Goal: Task Accomplishment & Management: Manage account settings

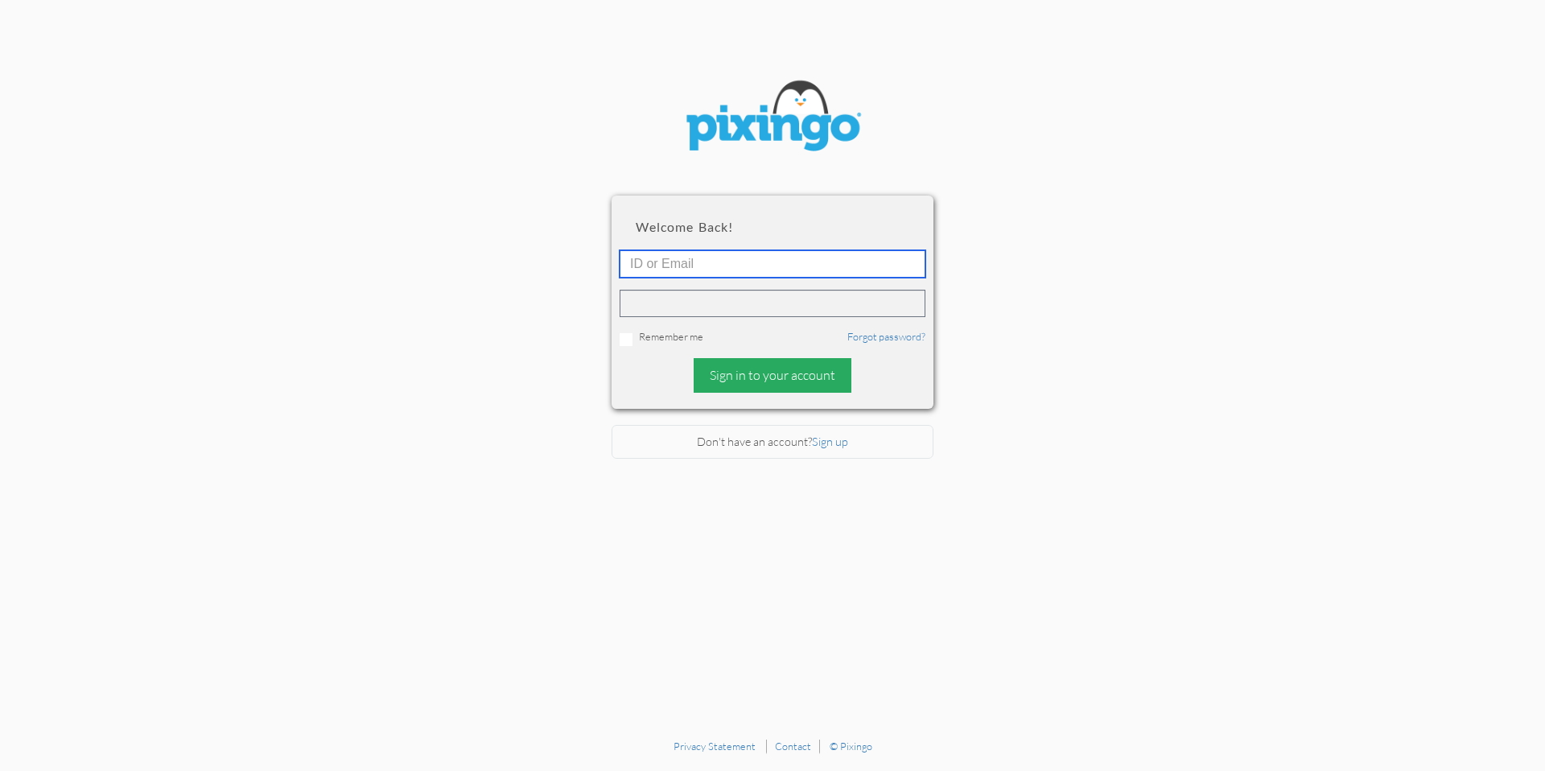
type input "[PERSON_NAME][EMAIL_ADDRESS][DOMAIN_NAME]"
click at [812, 375] on div "Sign in to your account" at bounding box center [773, 375] width 158 height 35
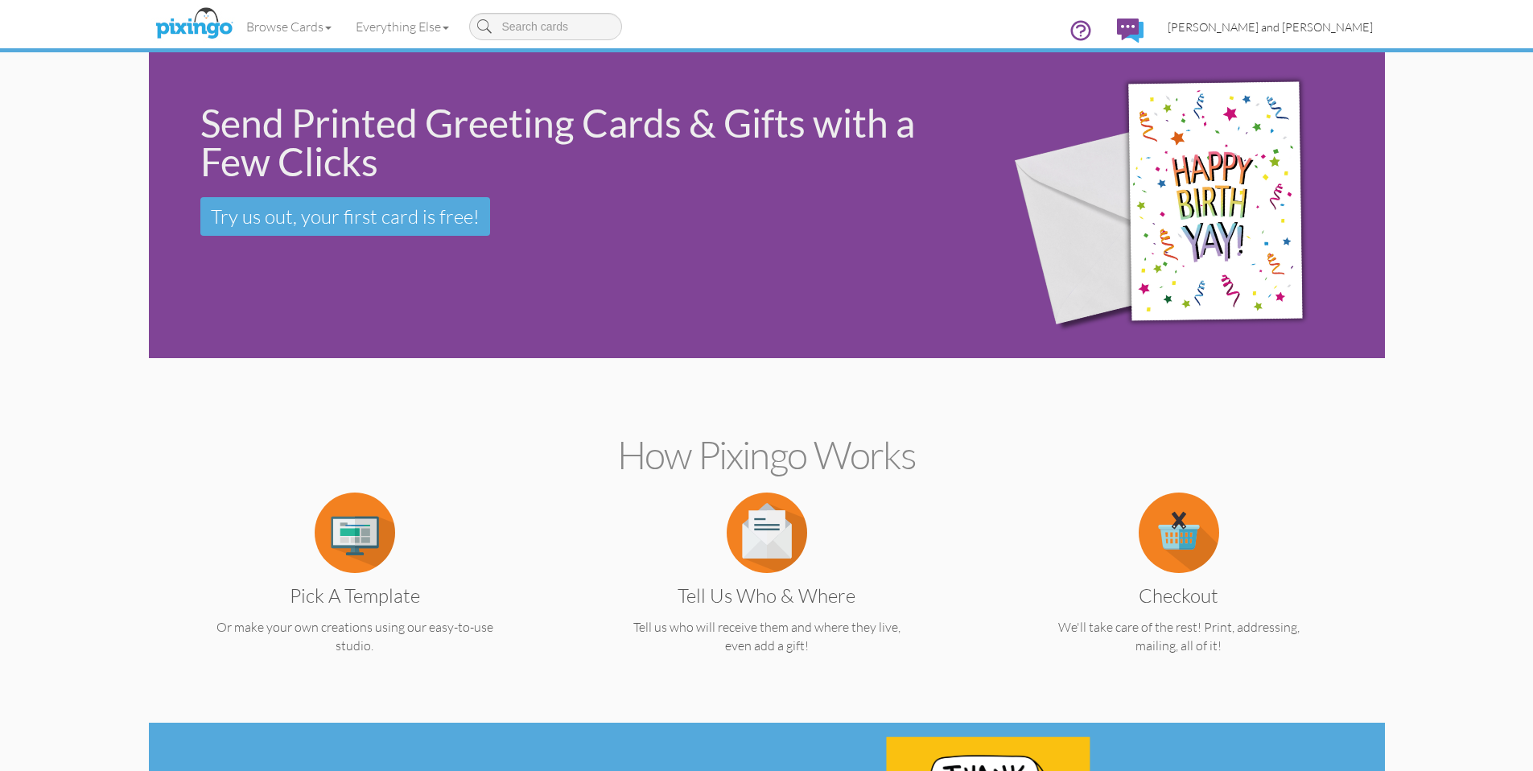
click at [1369, 24] on span "[PERSON_NAME] and [PERSON_NAME]" at bounding box center [1270, 27] width 205 height 14
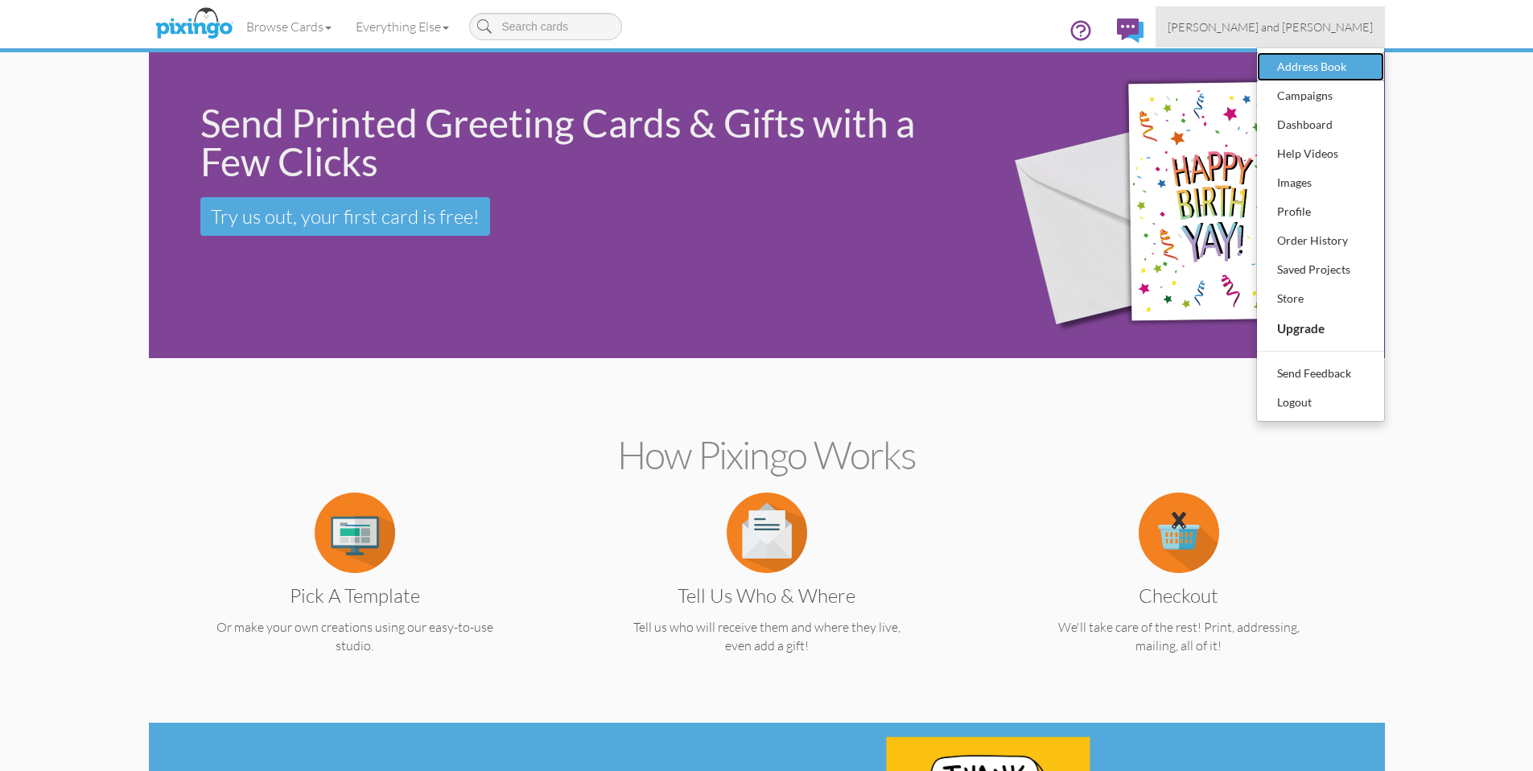
click at [1320, 72] on div "Address Book" at bounding box center [1320, 67] width 95 height 24
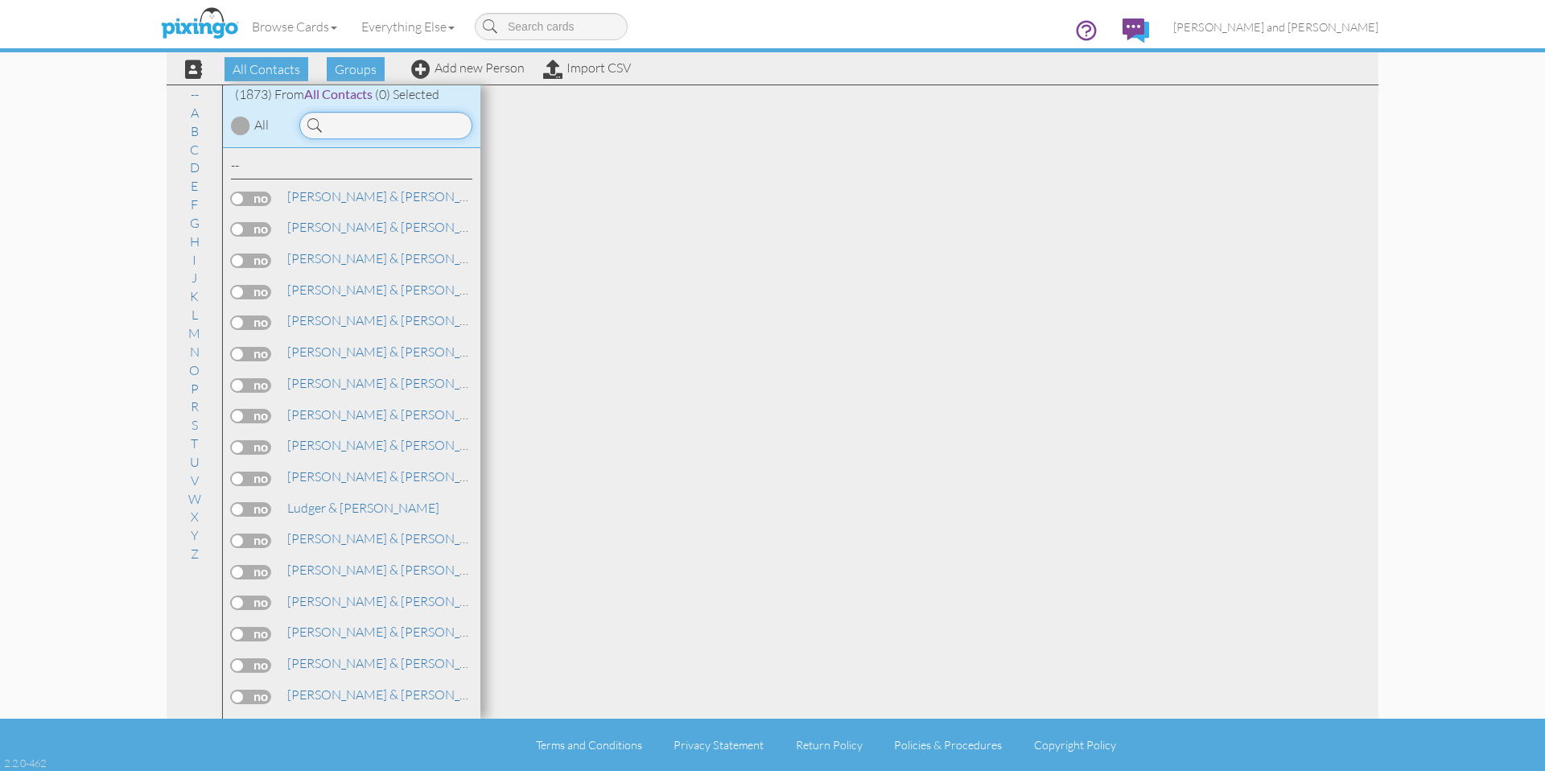
click at [391, 132] on input at bounding box center [385, 125] width 173 height 27
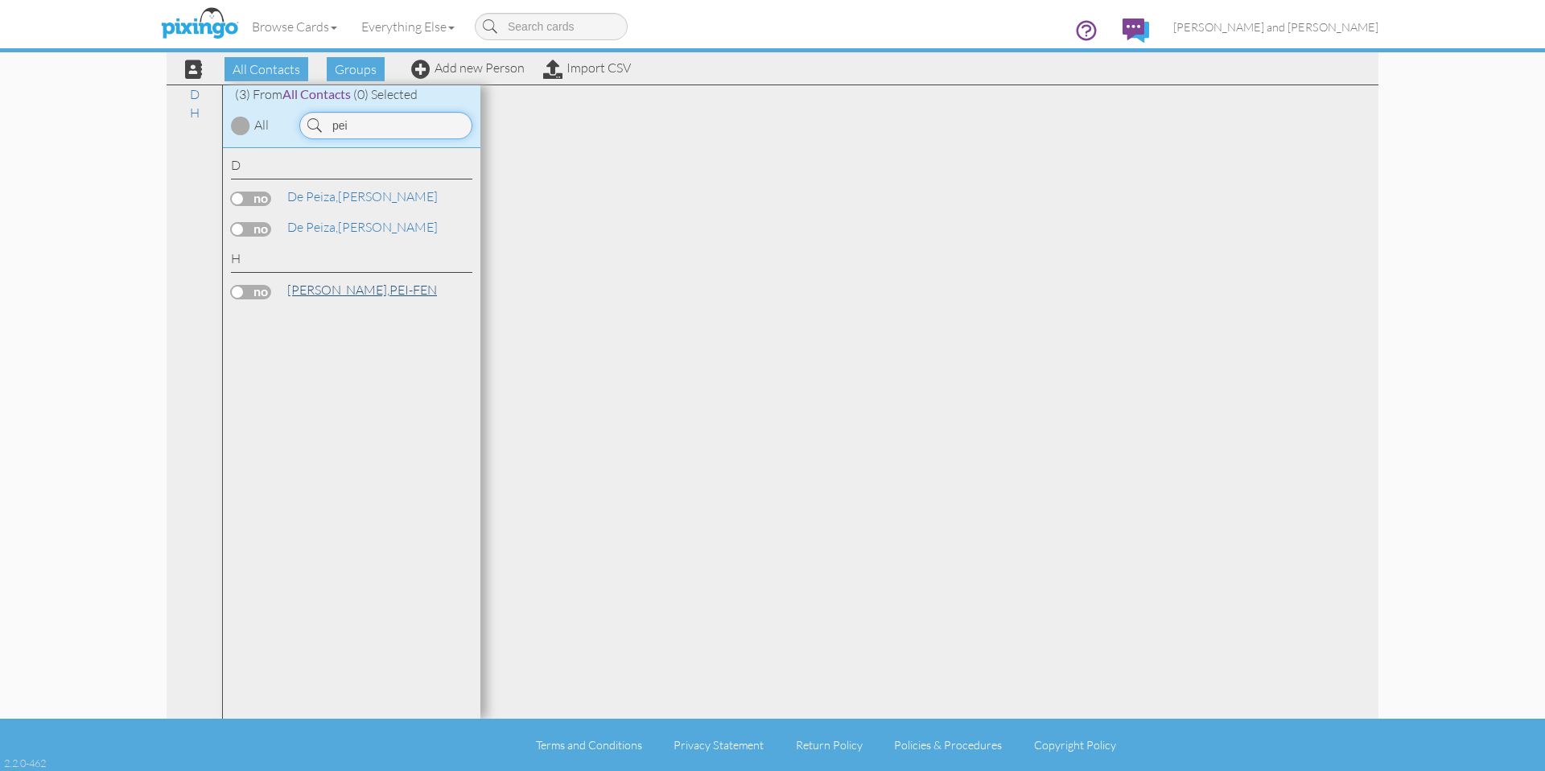
type input "pei"
click at [332, 290] on link "[PERSON_NAME]-FEN" at bounding box center [362, 289] width 153 height 19
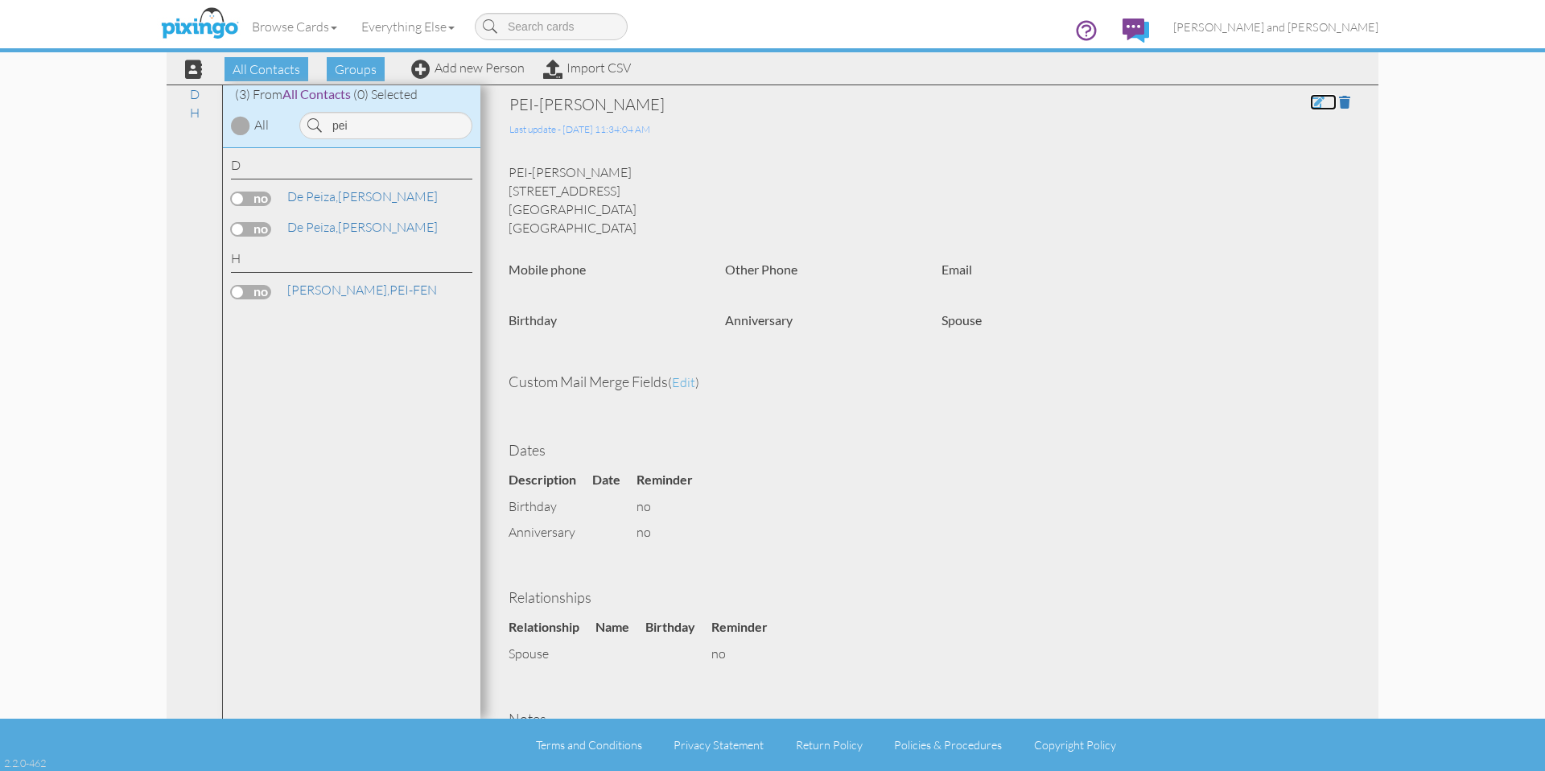
click at [1310, 101] on span at bounding box center [1317, 102] width 14 height 13
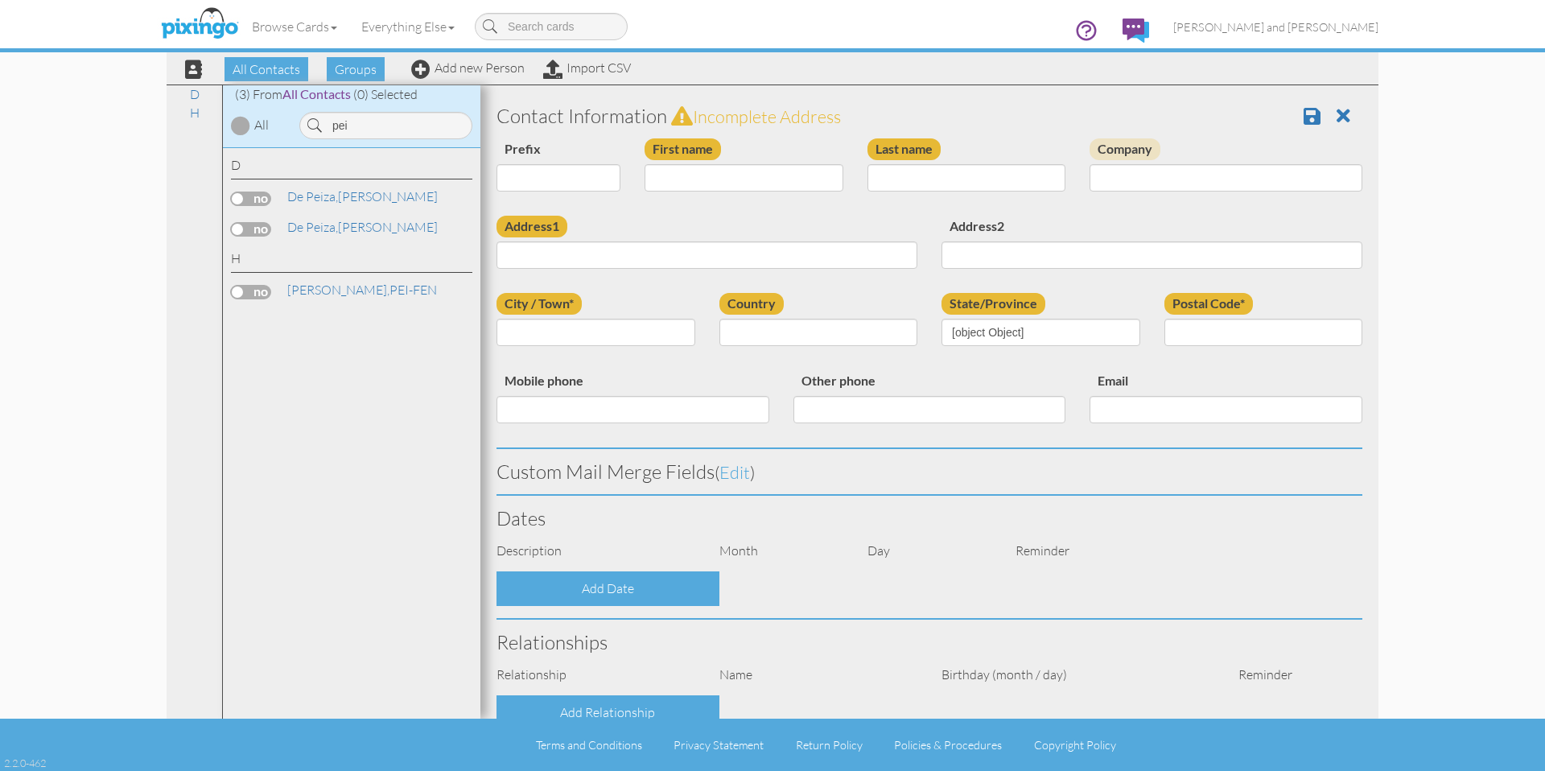
scroll to position [289, 0]
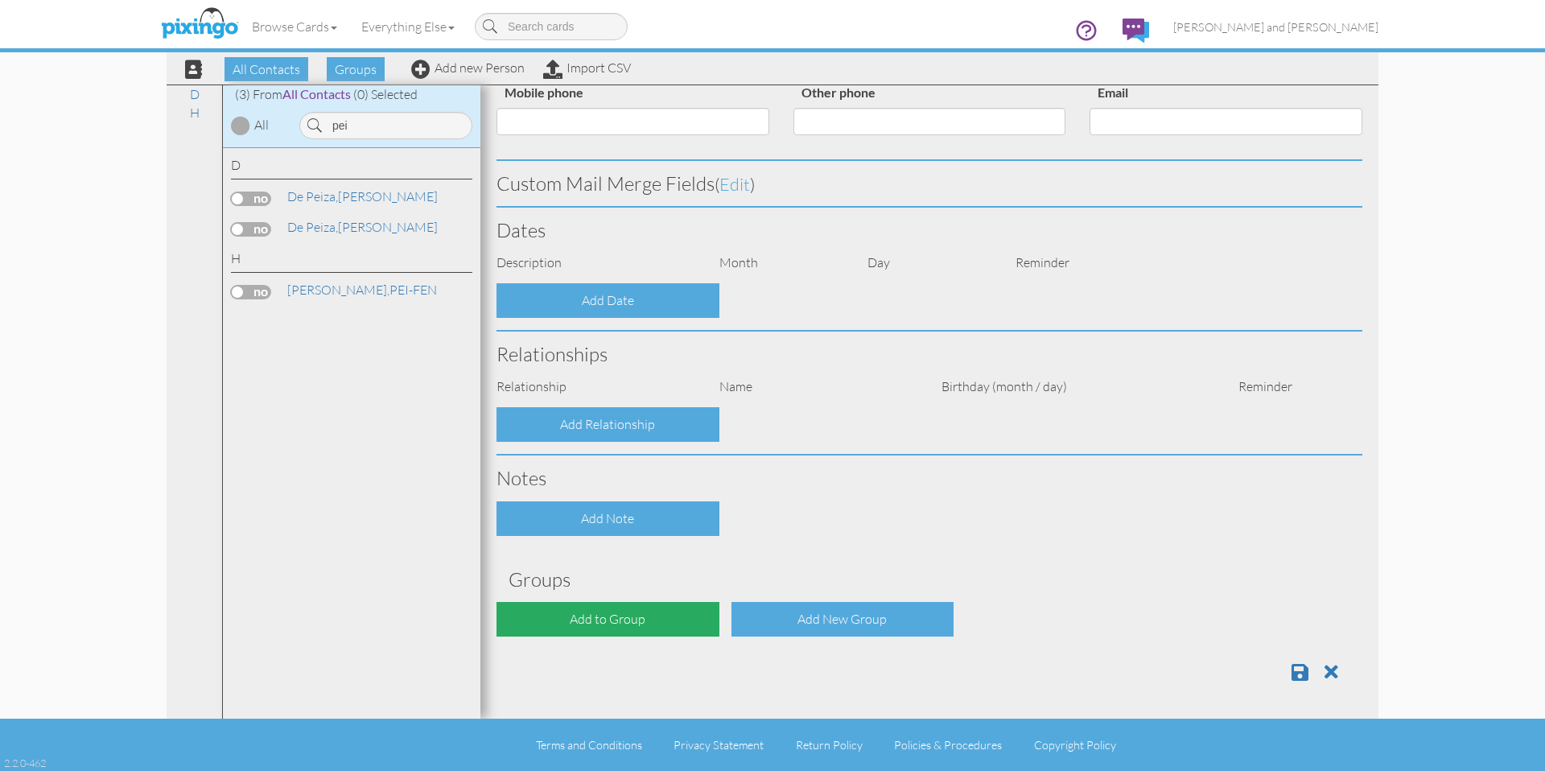
type input "PEI-FEN"
type input "[PERSON_NAME]"
type input "[STREET_ADDRESS]"
type input "[GEOGRAPHIC_DATA]"
type input "98155"
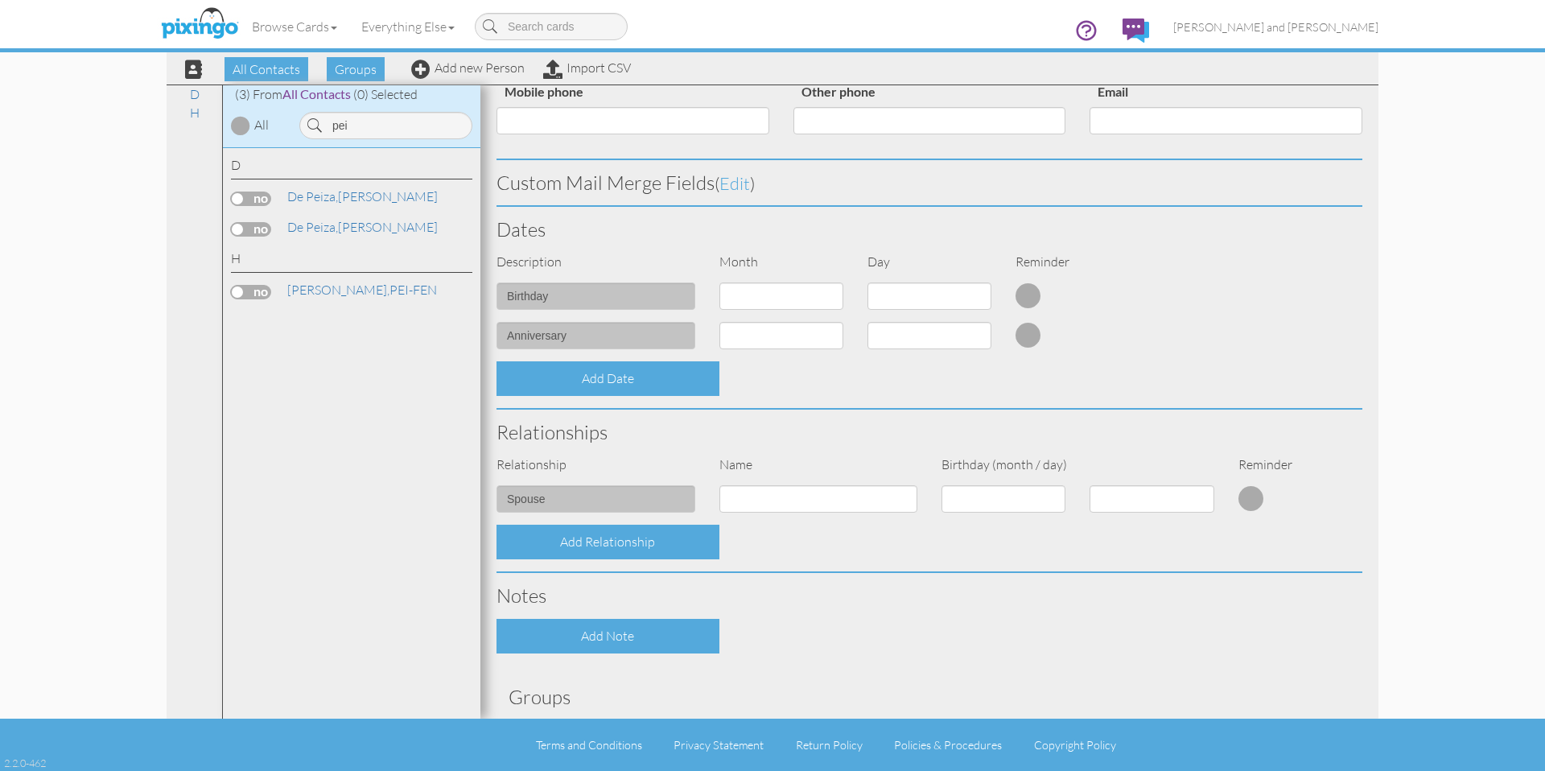
select select "object:6188"
select select "object:6433"
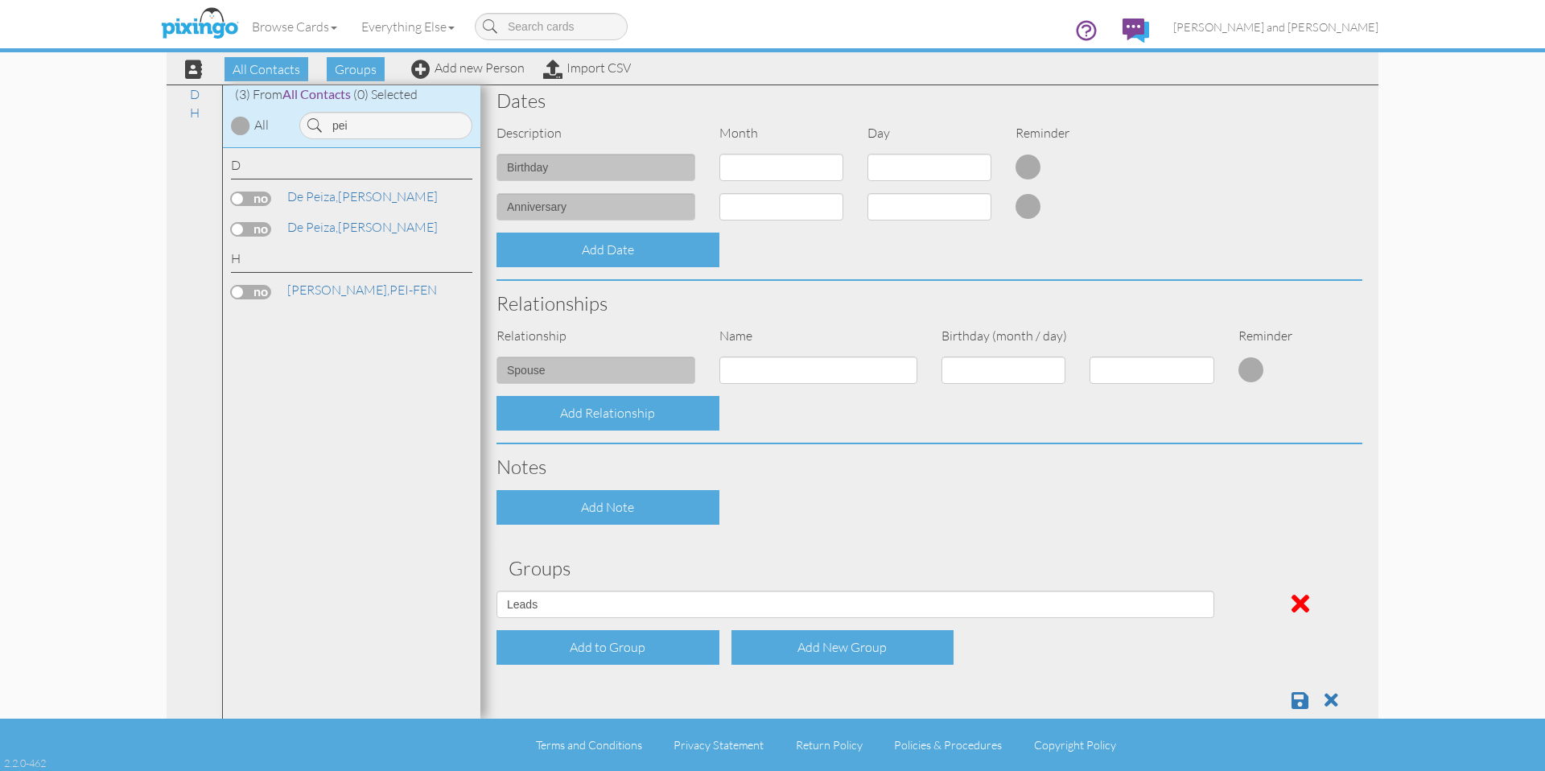
scroll to position [447, 0]
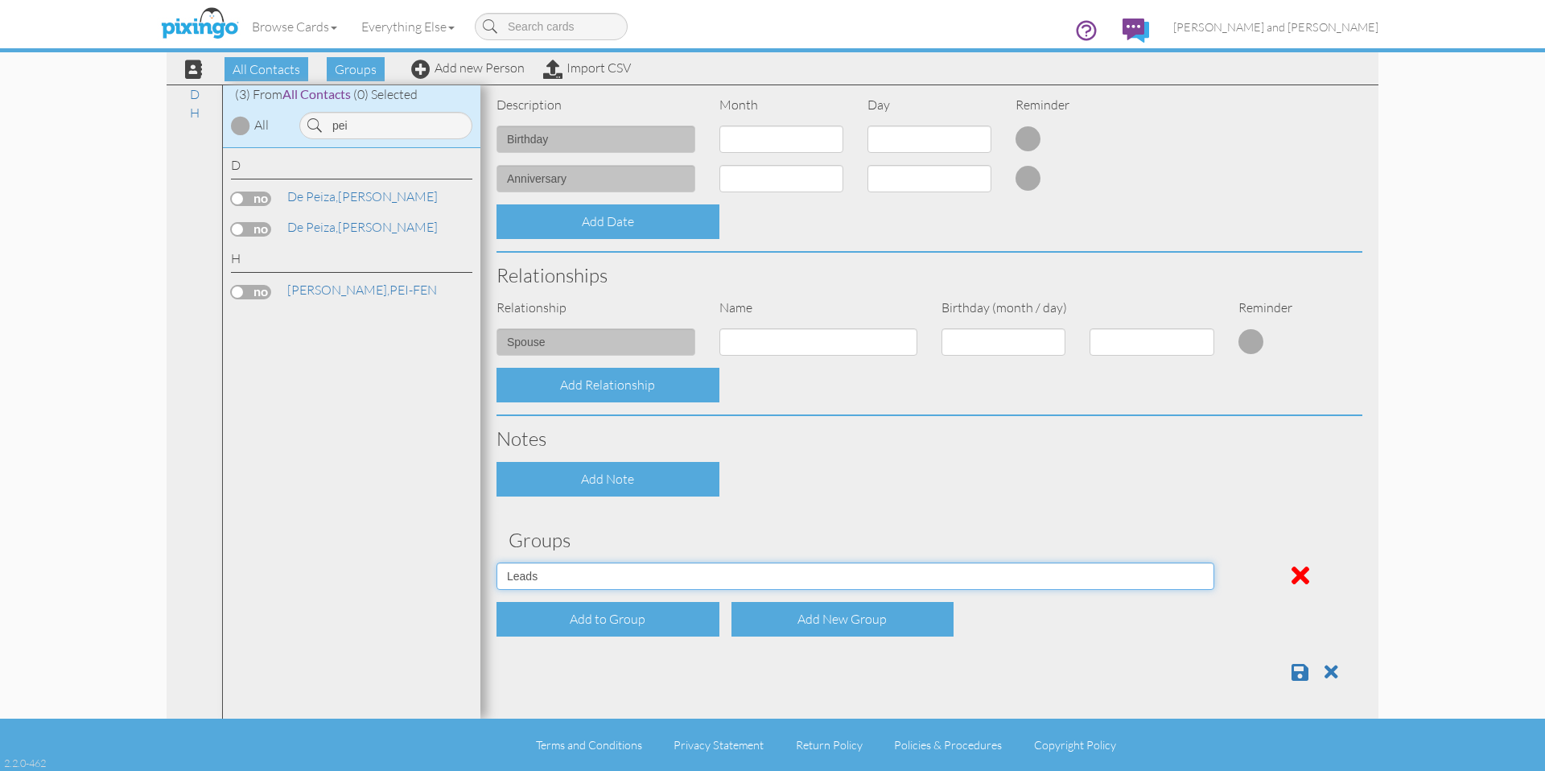
click at [640, 571] on select "All Contacts Clients Do Not Send duplicate spouse (for b-day only) Holiday Only…" at bounding box center [856, 576] width 718 height 27
select select "object:6180"
click at [497, 563] on select "All Contacts Clients Do Not Send duplicate spouse (for b-day only) Holiday Only…" at bounding box center [856, 576] width 718 height 27
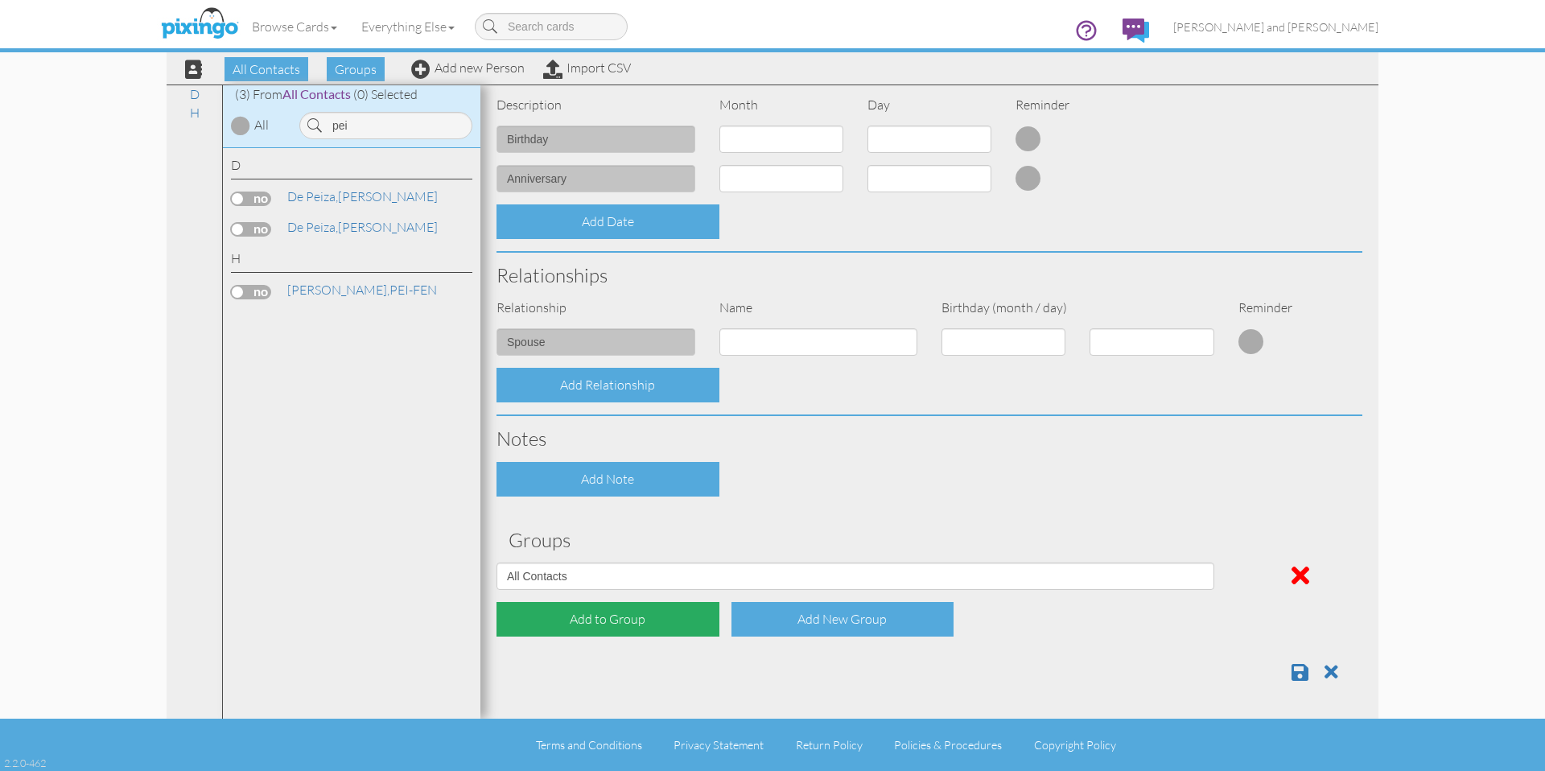
click at [579, 619] on div "Add to Group" at bounding box center [608, 619] width 223 height 35
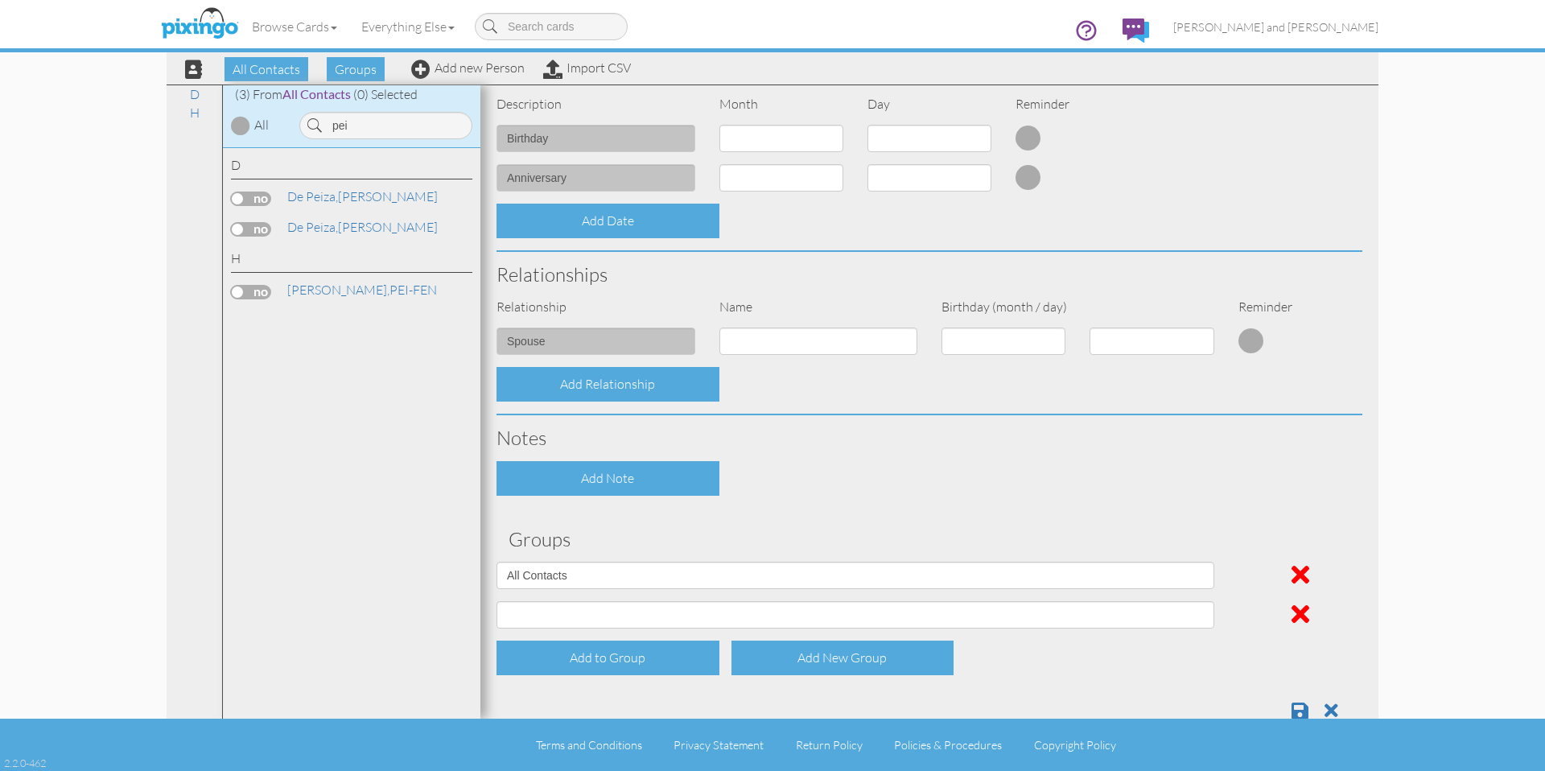
click at [571, 631] on div "All Contacts Clients Do Not Send duplicate spouse (for b-day only) Holiday Only…" at bounding box center [856, 620] width 742 height 39
click at [567, 613] on select "All Contacts Clients Do Not Send duplicate spouse (for b-day only) Holiday Only…" at bounding box center [856, 614] width 718 height 27
select select "object:6181"
click at [497, 601] on select "All Contacts Clients Do Not Send duplicate spouse (for b-day only) Holiday Only…" at bounding box center [856, 614] width 718 height 27
click at [1277, 713] on div at bounding box center [930, 704] width 890 height 33
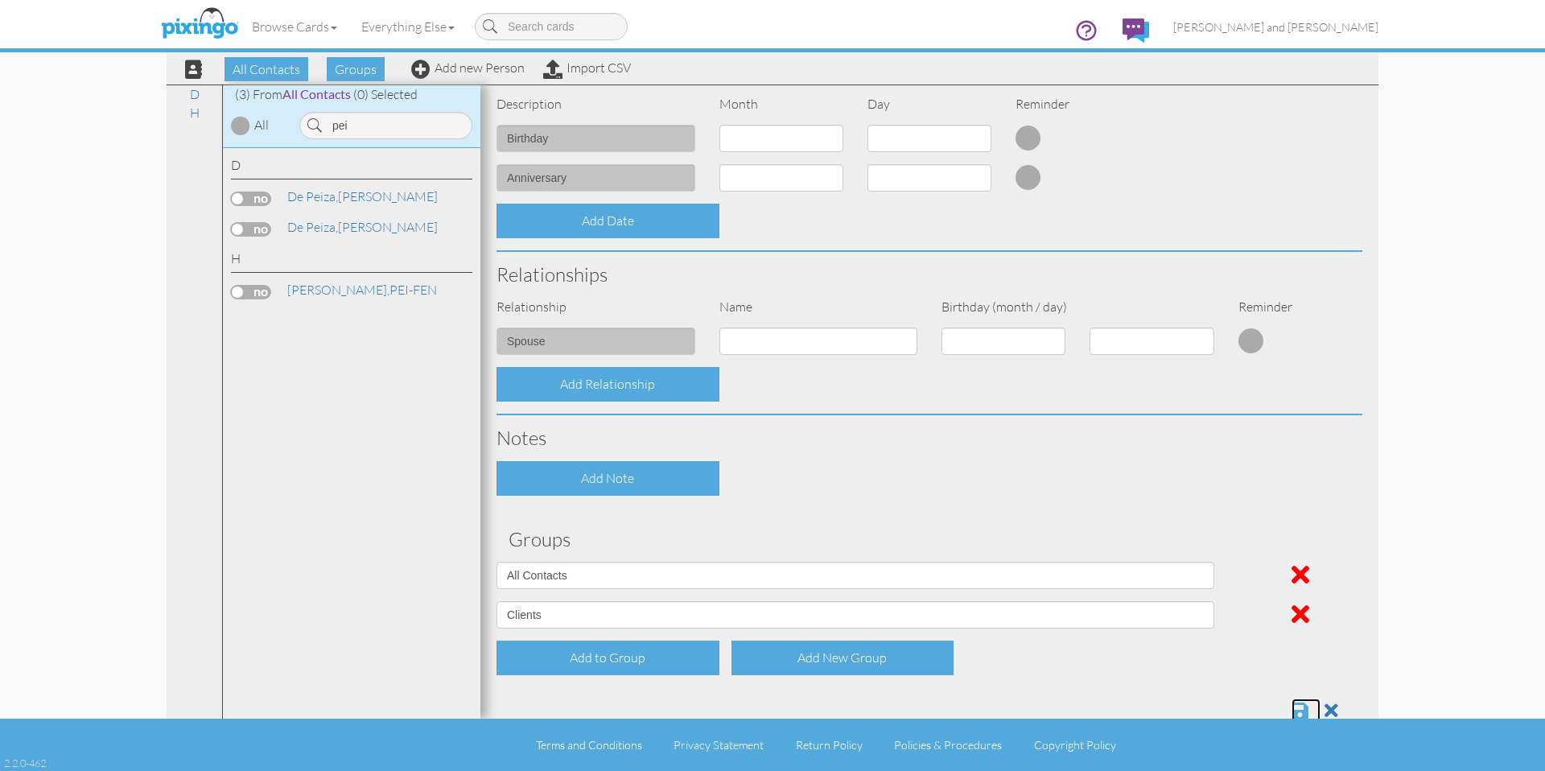
click at [1292, 704] on span at bounding box center [1300, 710] width 17 height 19
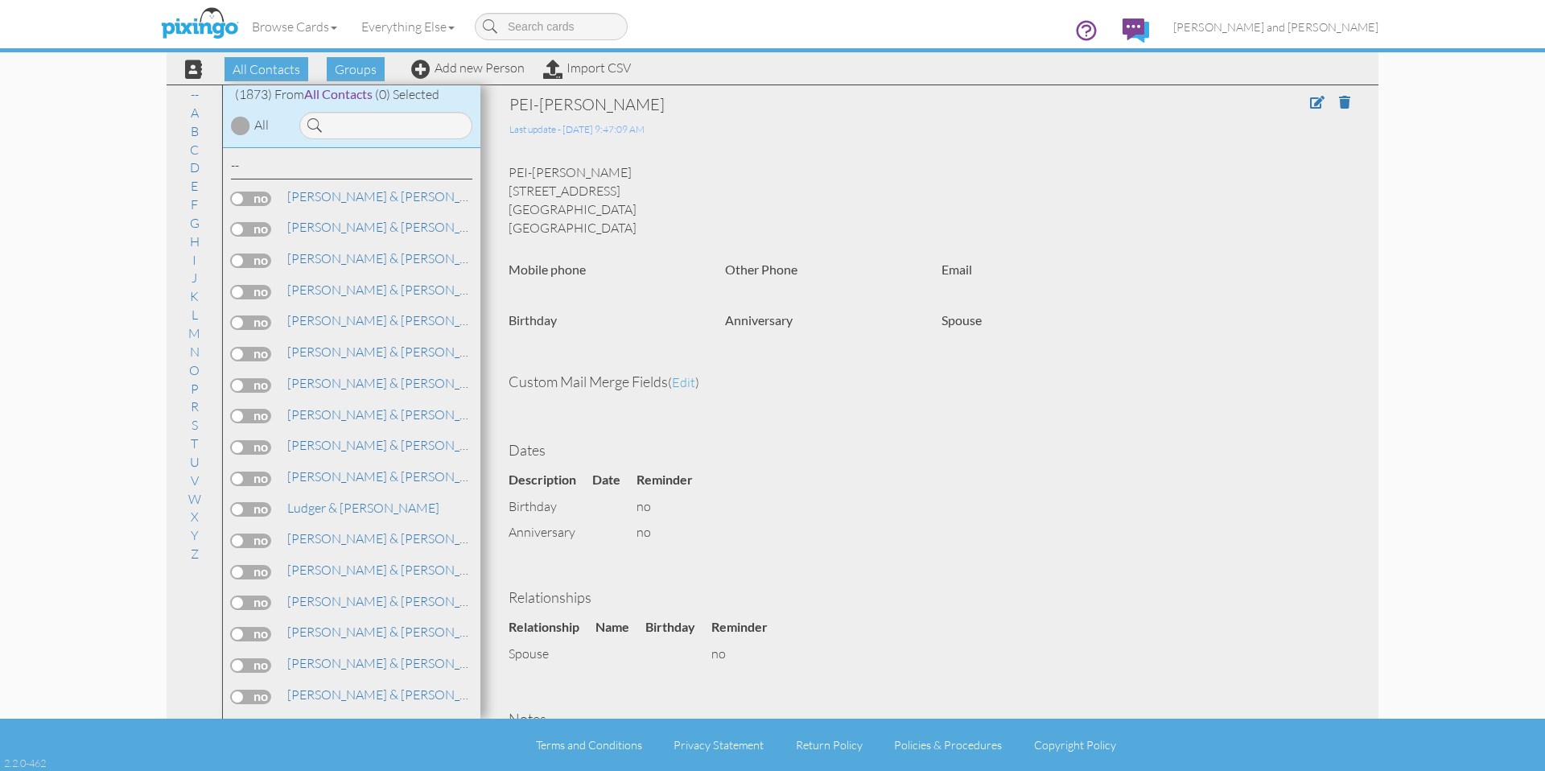
click at [1225, 252] on div "PEI-FEN HSIEH Last update - 9 Sep 2025 @ 9:47:09 AM PEI-FEN HSIEH 16247 39th av…" at bounding box center [930, 466] width 866 height 747
